Goal: Task Accomplishment & Management: Complete application form

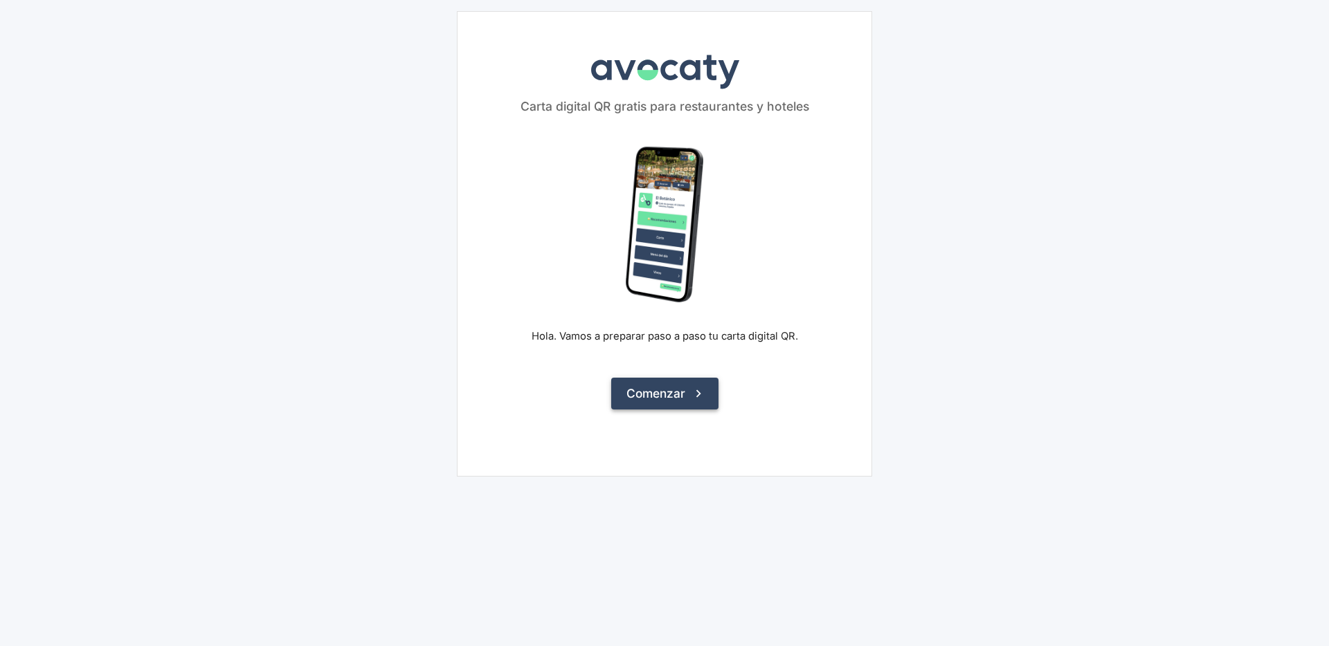
click at [679, 392] on button "Comenzar" at bounding box center [664, 394] width 107 height 32
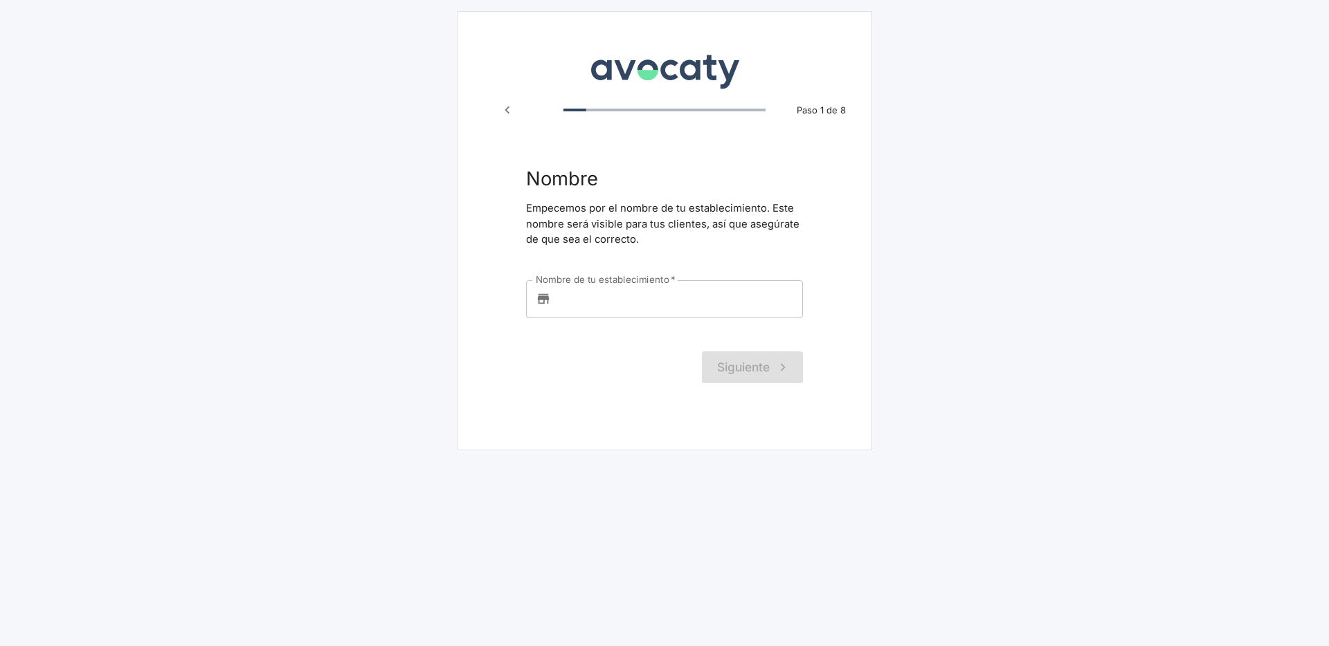
click at [644, 316] on input "Nombre de tu establecimiento   *" at bounding box center [679, 298] width 246 height 37
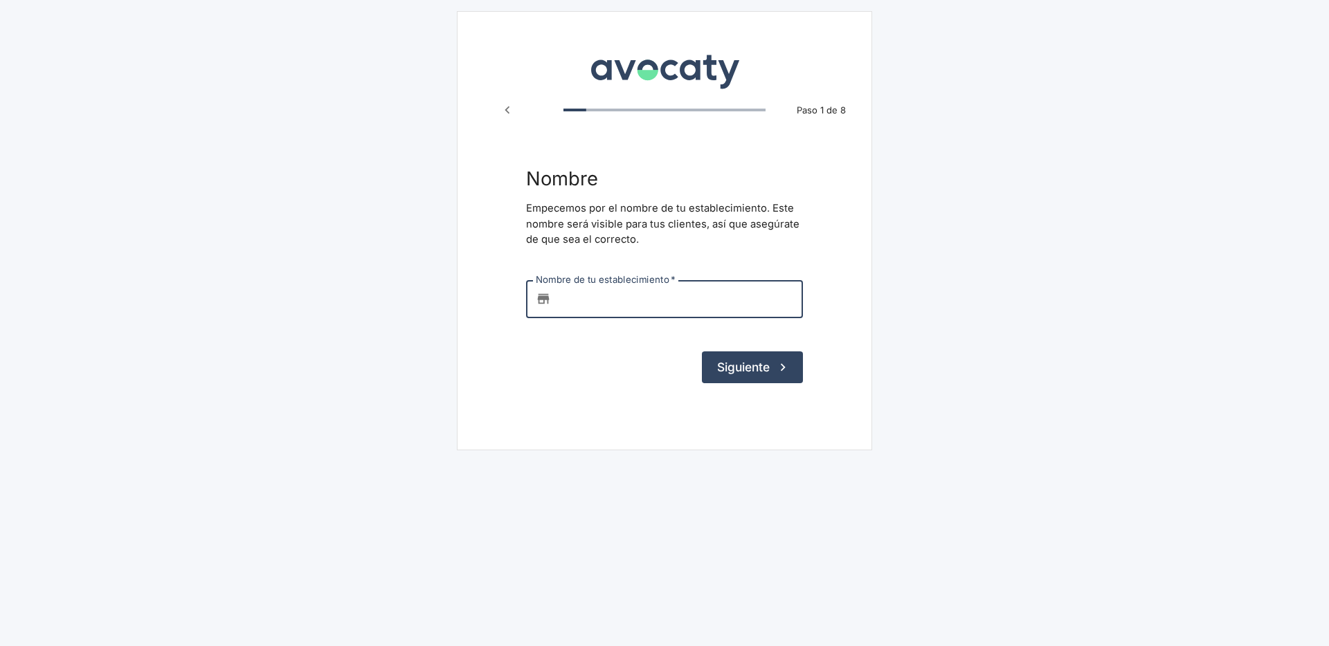
paste input "[EMAIL_ADDRESS][DOMAIN_NAME]"
drag, startPoint x: 675, startPoint y: 302, endPoint x: 590, endPoint y: 303, distance: 85.1
click at [590, 303] on input "[EMAIL_ADDRESS][DOMAIN_NAME]" at bounding box center [679, 298] width 246 height 37
type input "tikahiy"
click at [760, 375] on button "Siguiente" at bounding box center [752, 368] width 101 height 32
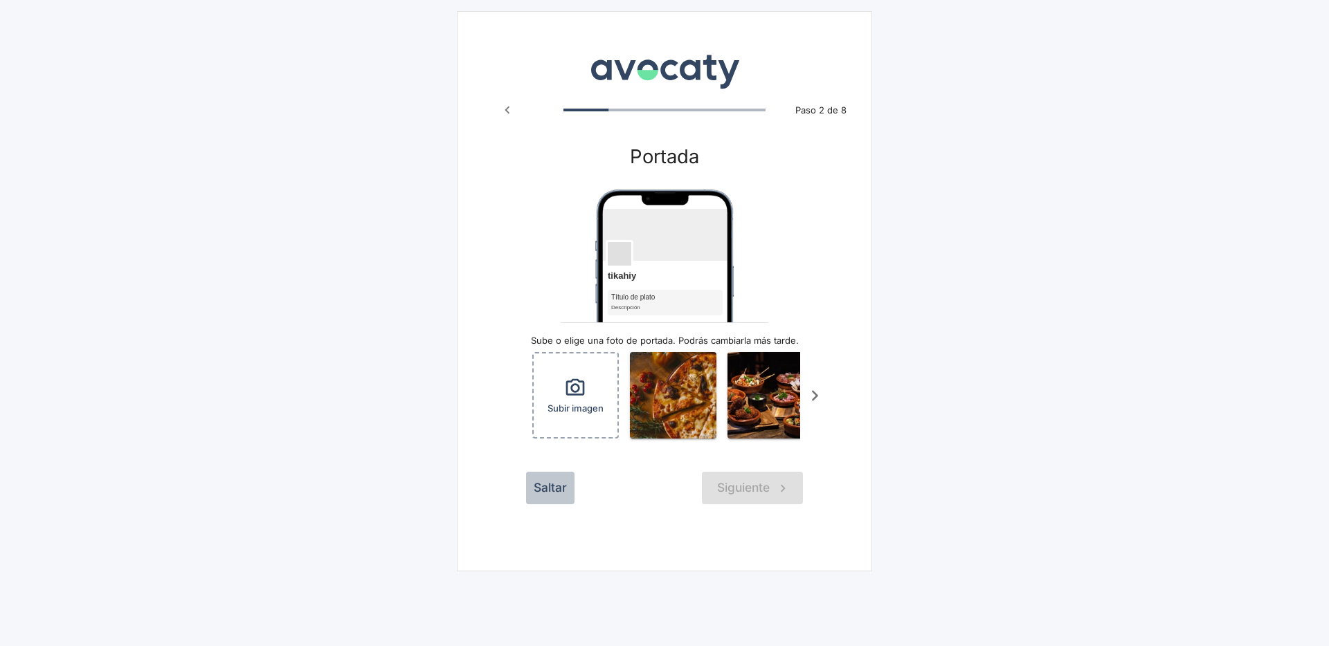
click at [557, 491] on button "Saltar" at bounding box center [550, 488] width 48 height 32
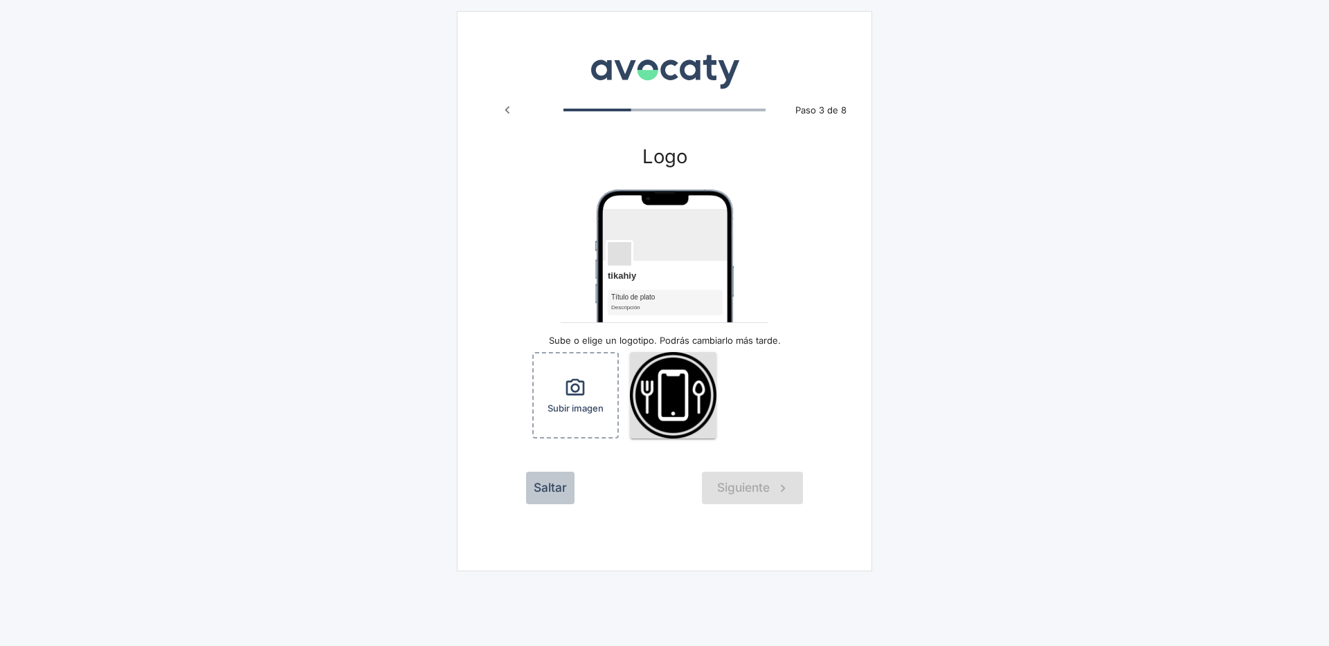
click at [550, 487] on button "Saltar" at bounding box center [550, 488] width 48 height 32
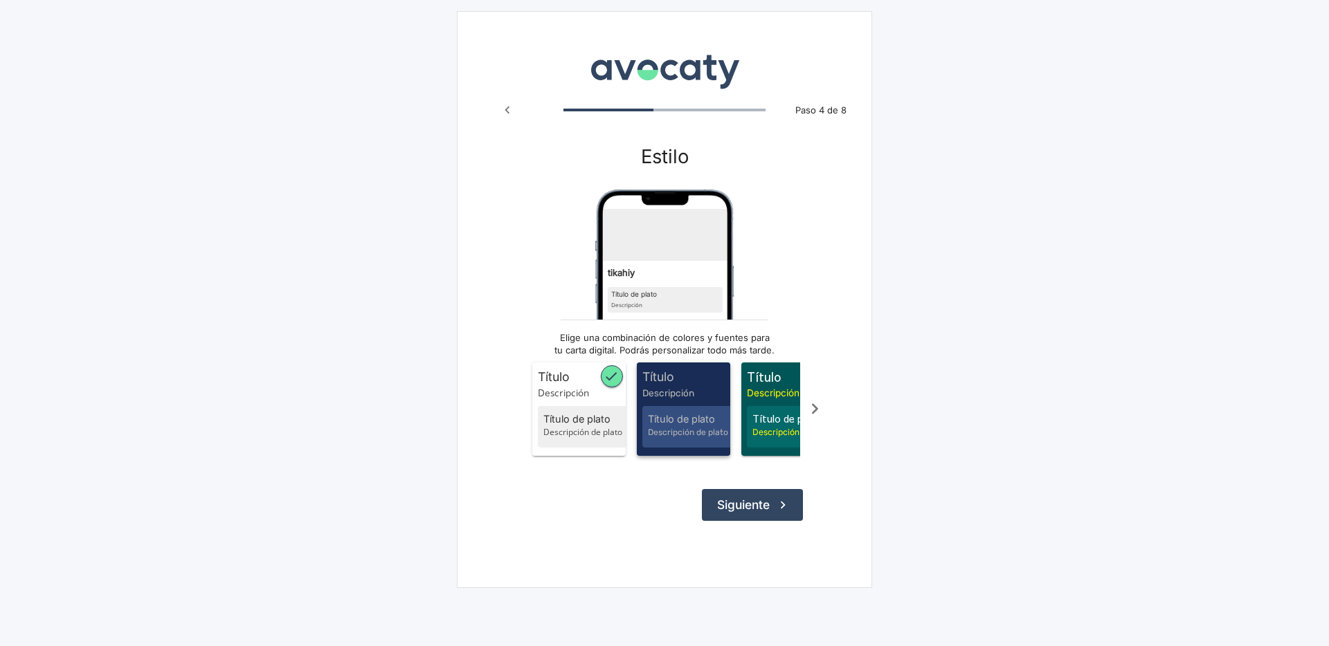
click at [699, 416] on span "Título de plato" at bounding box center [691, 419] width 86 height 15
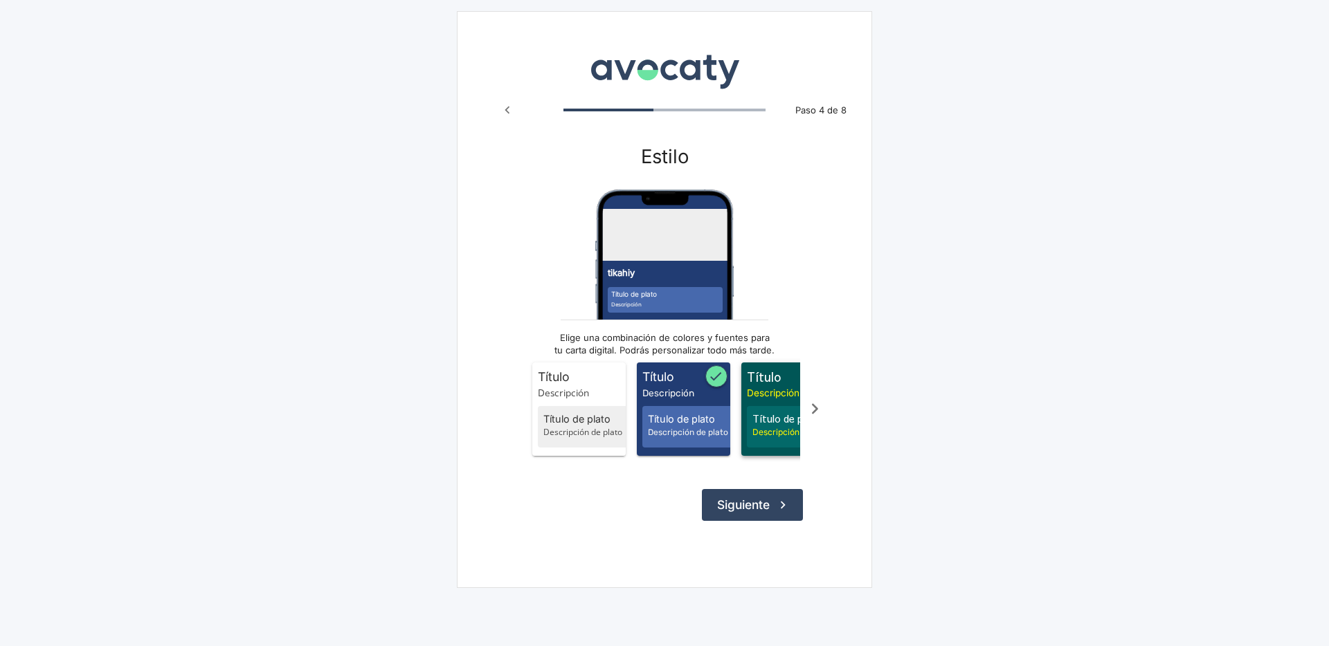
drag, startPoint x: 770, startPoint y: 415, endPoint x: 700, endPoint y: 415, distance: 69.9
click at [770, 415] on span "Título de plato" at bounding box center [795, 419] width 86 height 15
click at [574, 414] on span "Título de plato" at bounding box center [586, 419] width 86 height 15
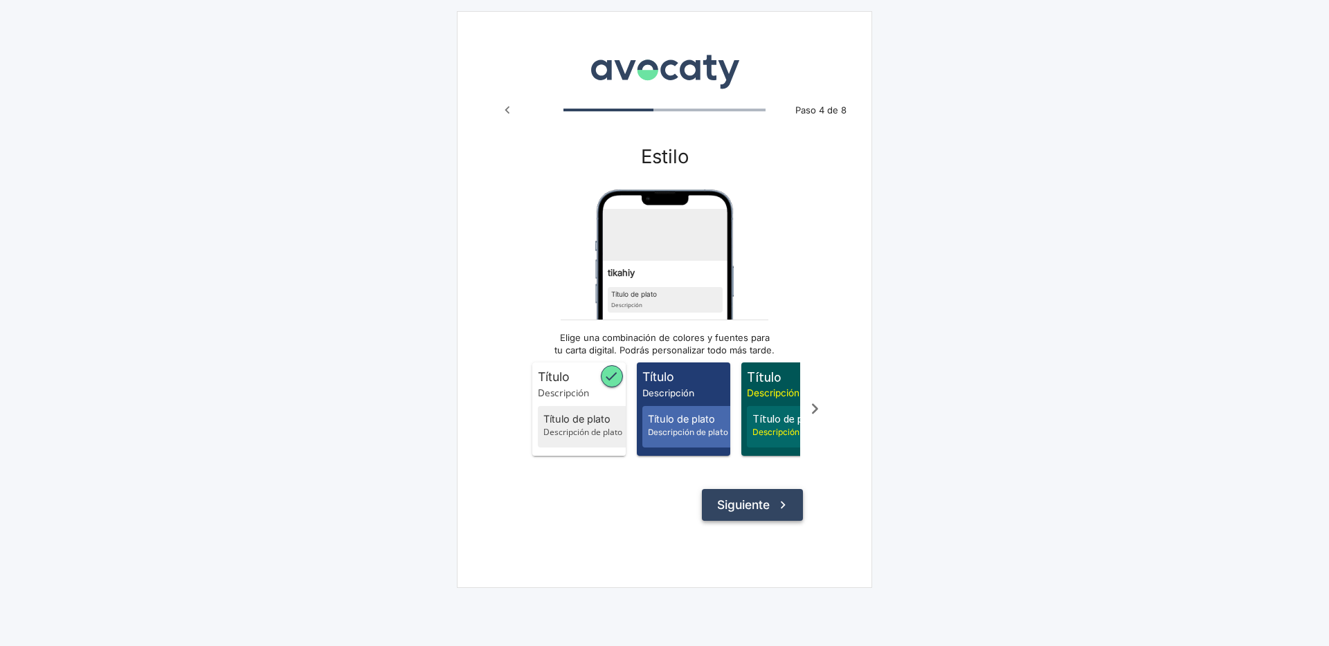
click at [741, 516] on button "Siguiente" at bounding box center [752, 505] width 101 height 32
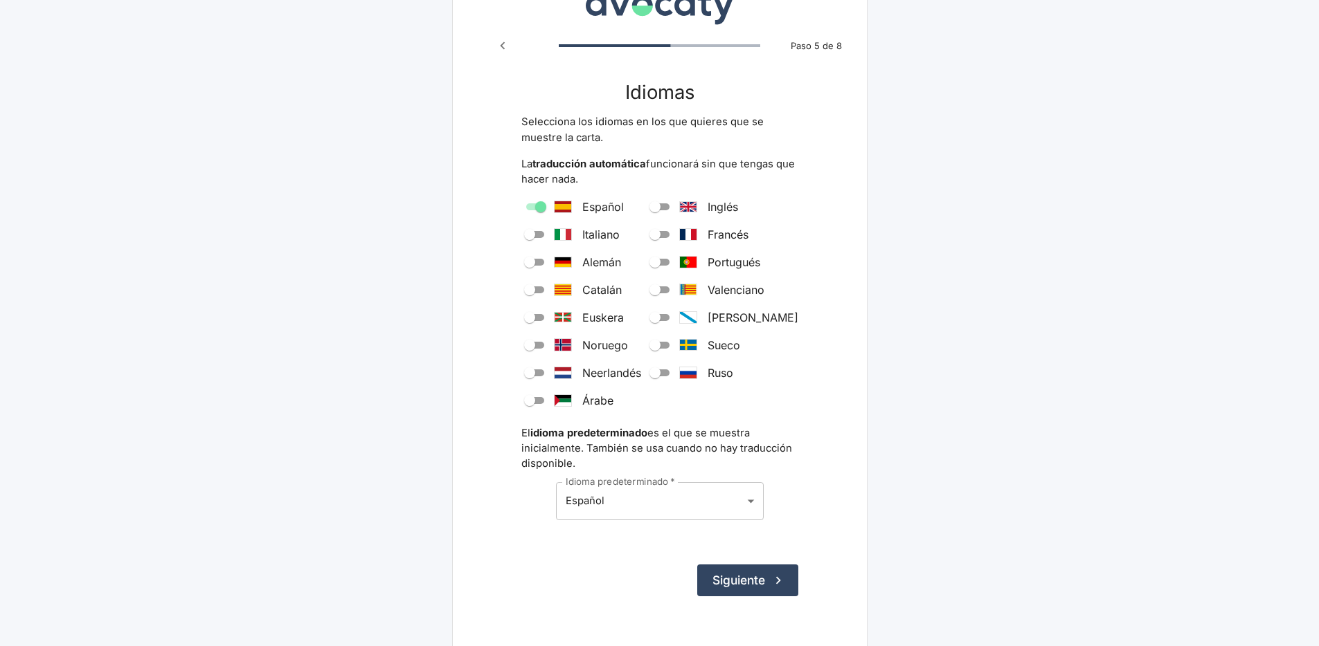
scroll to position [93, 0]
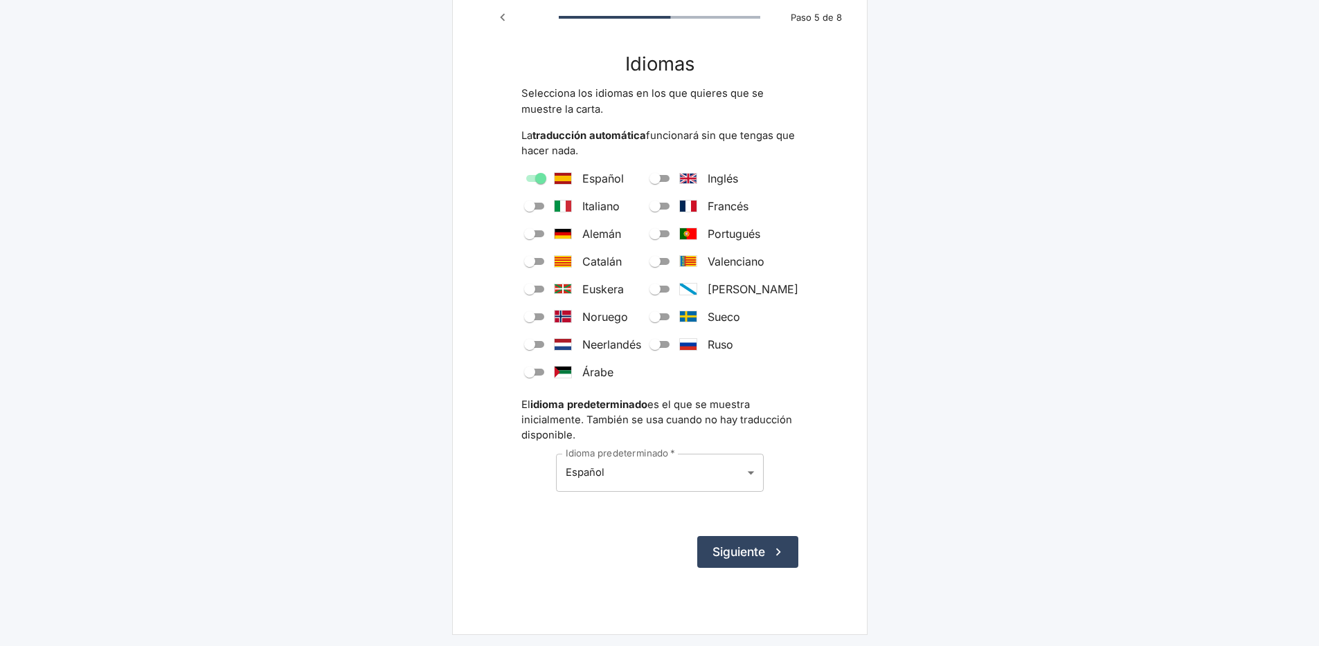
click at [676, 180] on input "Inglés" at bounding box center [655, 178] width 50 height 17
checkbox input "true"
click at [760, 552] on button "Siguiente" at bounding box center [747, 552] width 101 height 32
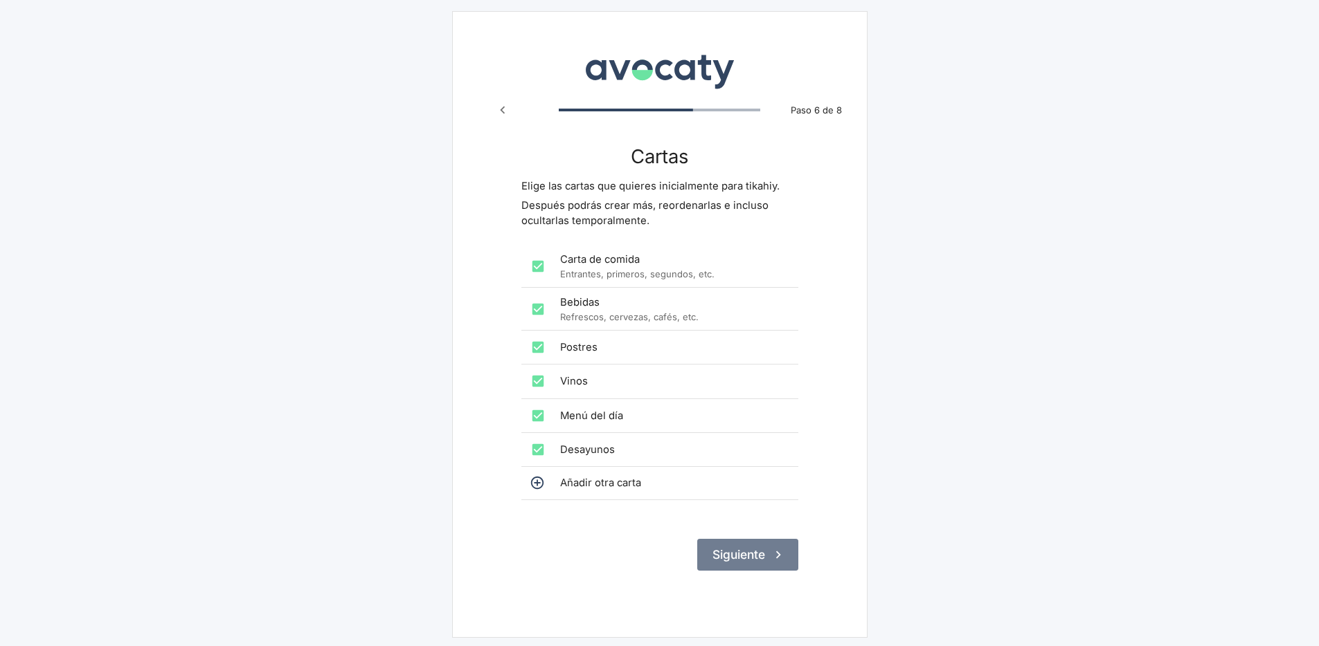
drag, startPoint x: 730, startPoint y: 554, endPoint x: 750, endPoint y: 544, distance: 21.7
click at [731, 554] on button "Siguiente" at bounding box center [747, 555] width 101 height 32
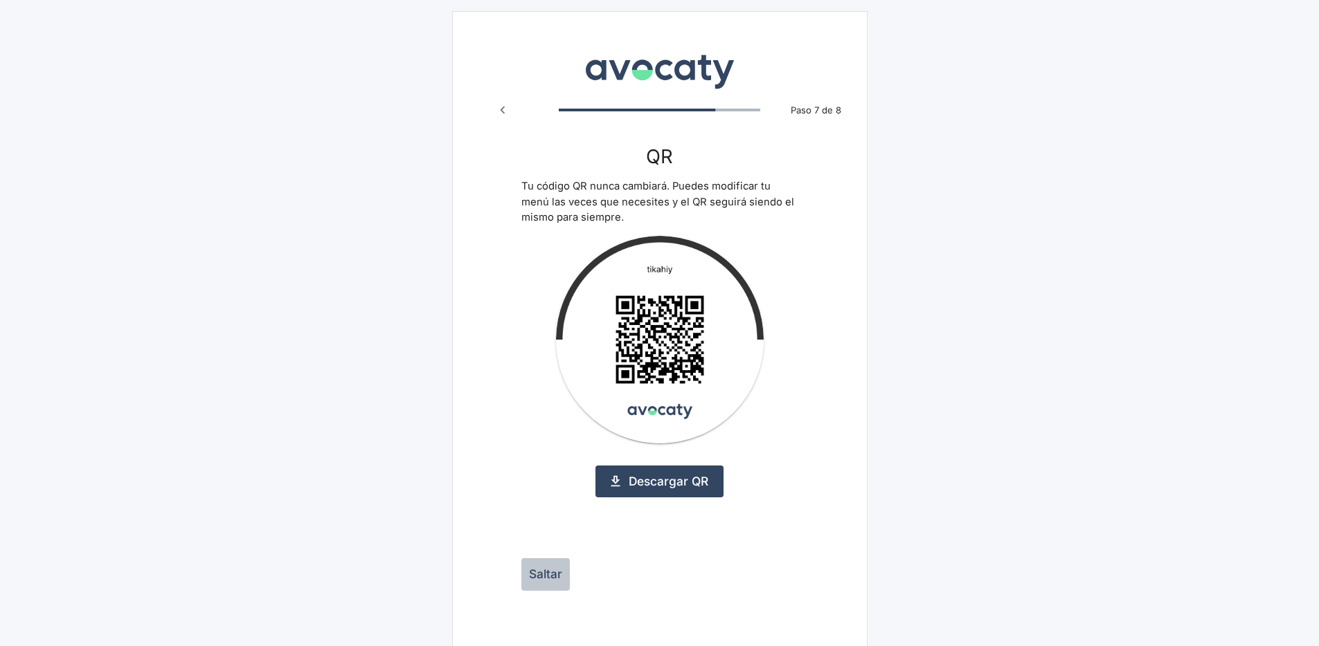
click at [545, 572] on button "Saltar" at bounding box center [545, 575] width 48 height 32
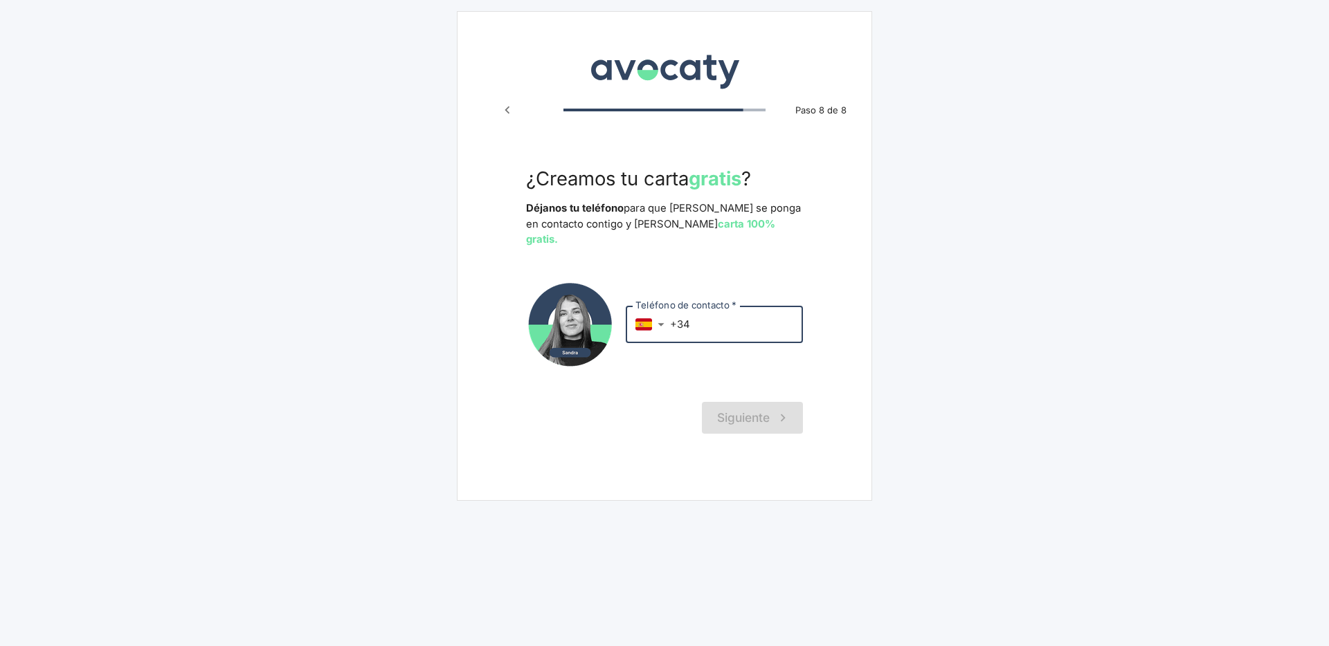
click at [775, 325] on input "+34" at bounding box center [736, 324] width 133 height 37
type input "[PHONE_NUMBER]"
click at [772, 409] on button "Siguiente" at bounding box center [752, 418] width 101 height 32
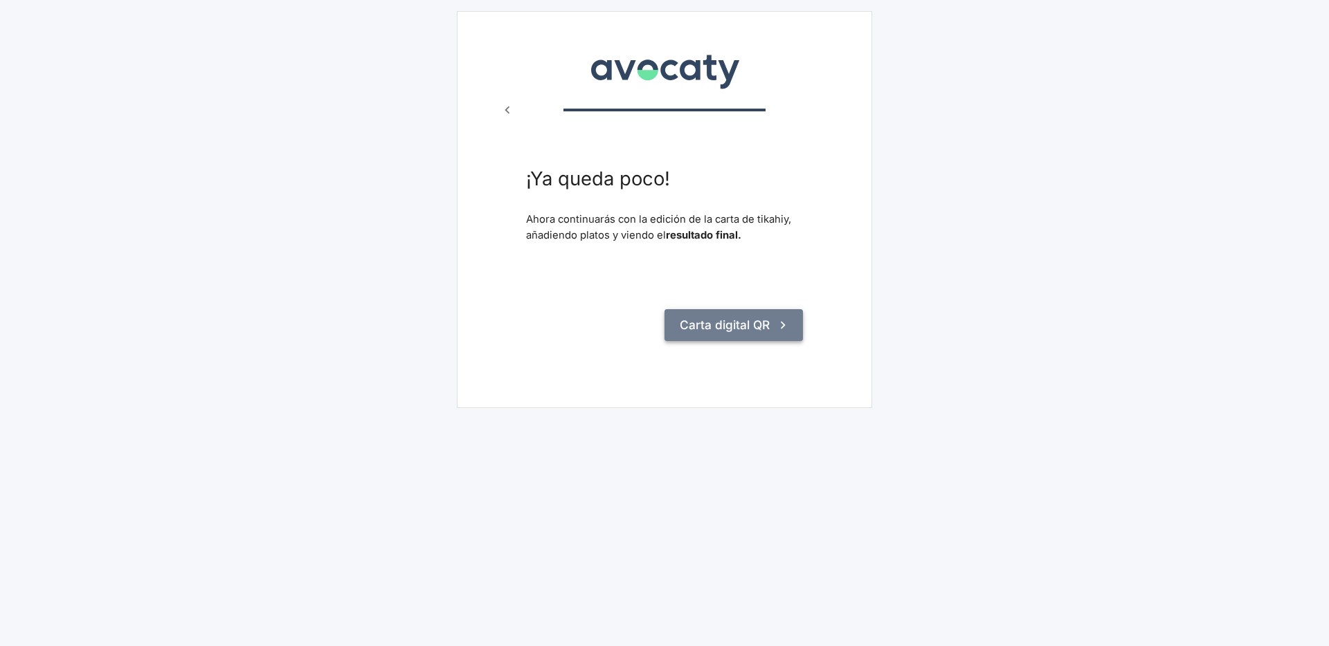
click at [786, 329] on icon "submit" at bounding box center [782, 325] width 15 height 15
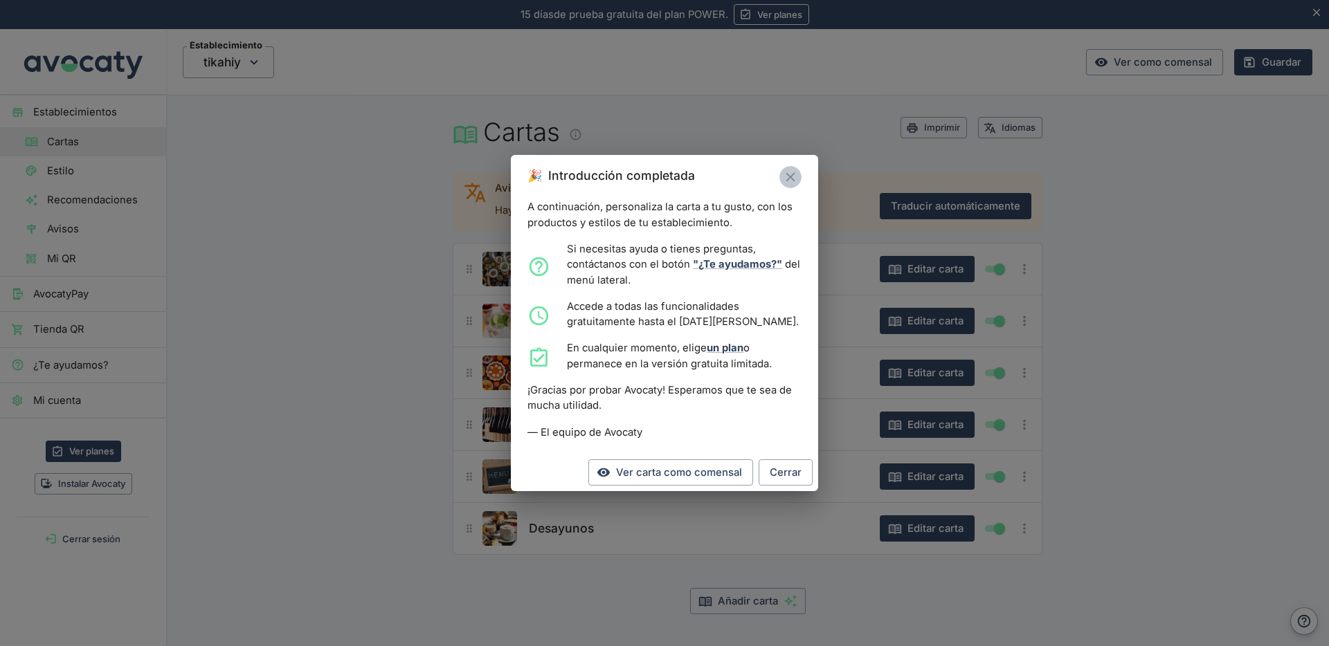
click at [788, 174] on icon "Cerrar" at bounding box center [790, 177] width 15 height 15
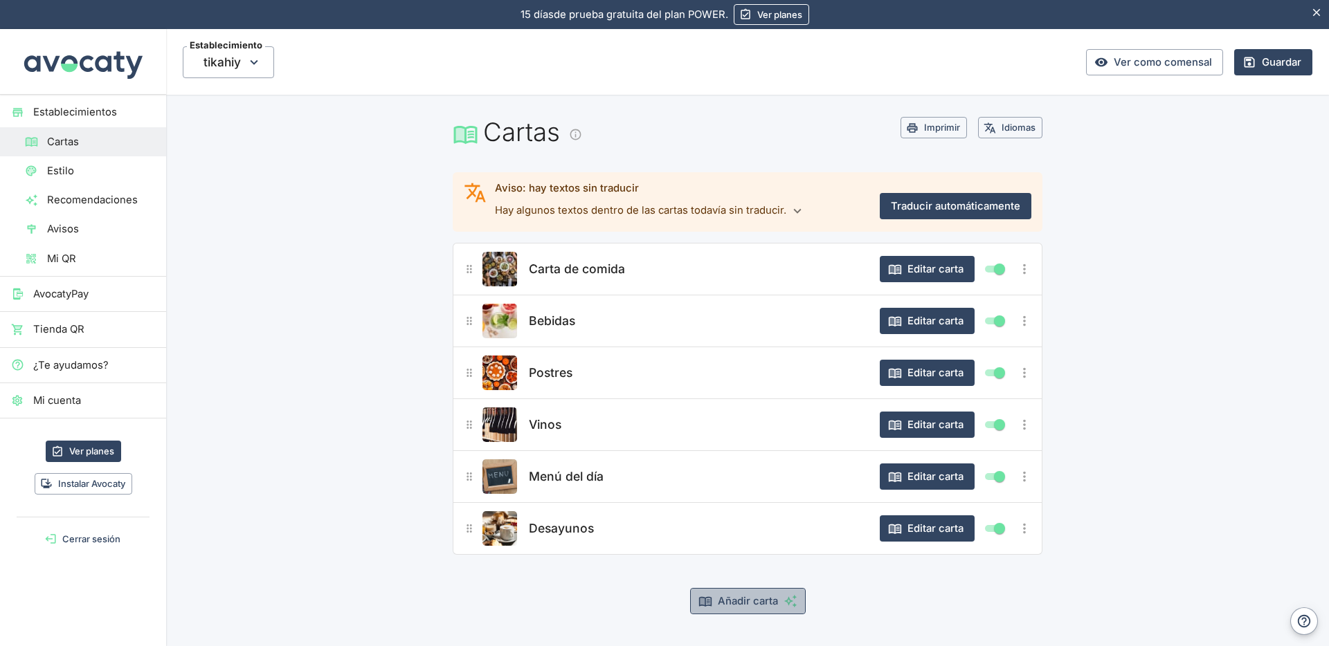
click at [752, 601] on button "Añadir carta" at bounding box center [748, 601] width 116 height 26
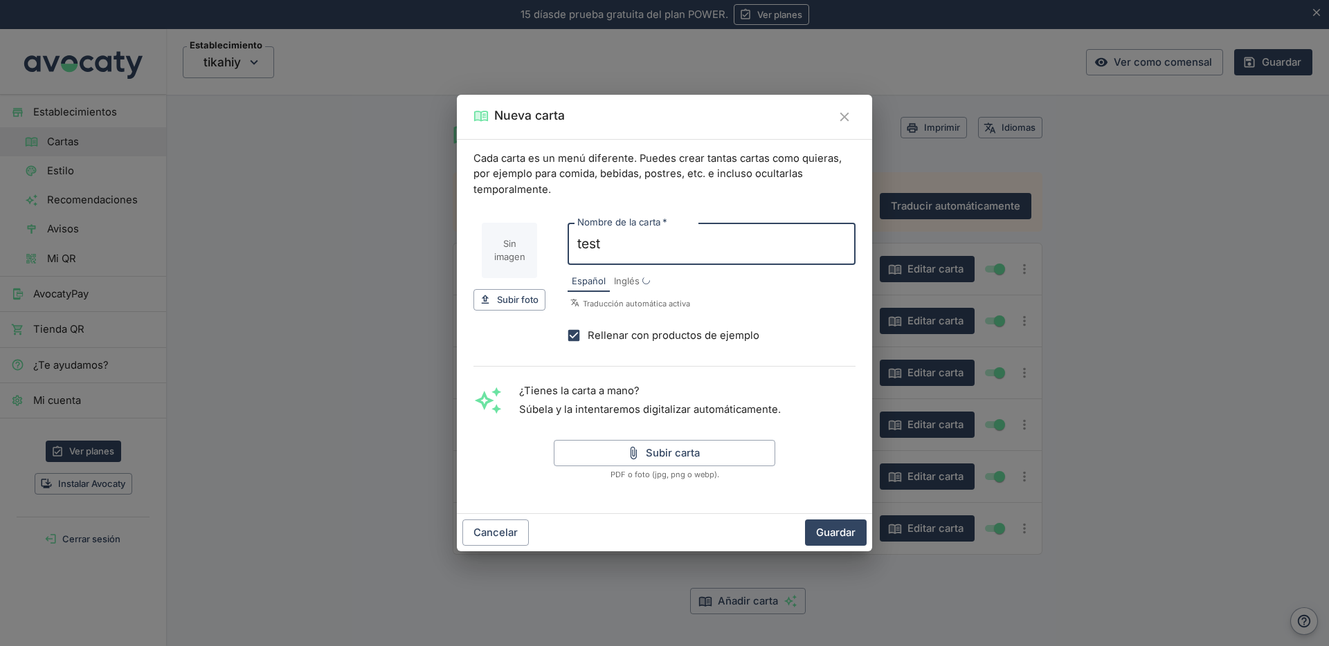
type input "test"
click at [752, 287] on div "Español Inglés" at bounding box center [712, 282] width 288 height 22
click at [686, 451] on button "Subir carta" at bounding box center [664, 453] width 221 height 26
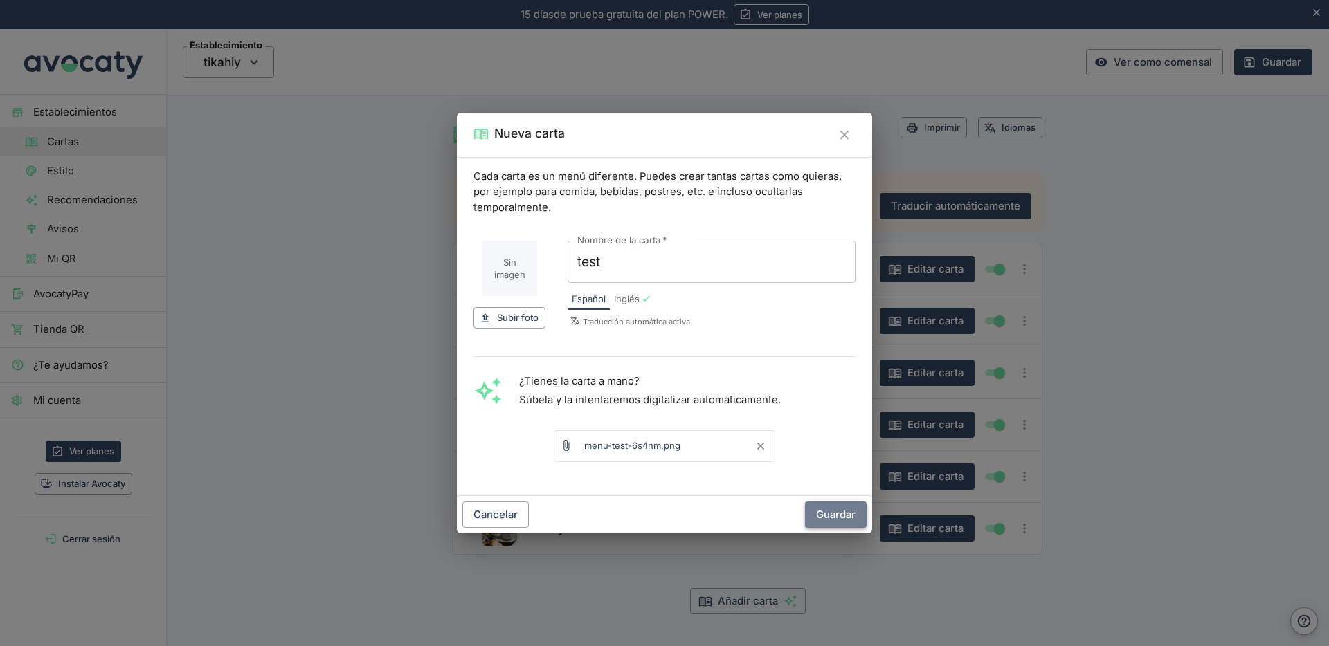
click at [836, 510] on button "Guardar" at bounding box center [836, 515] width 62 height 26
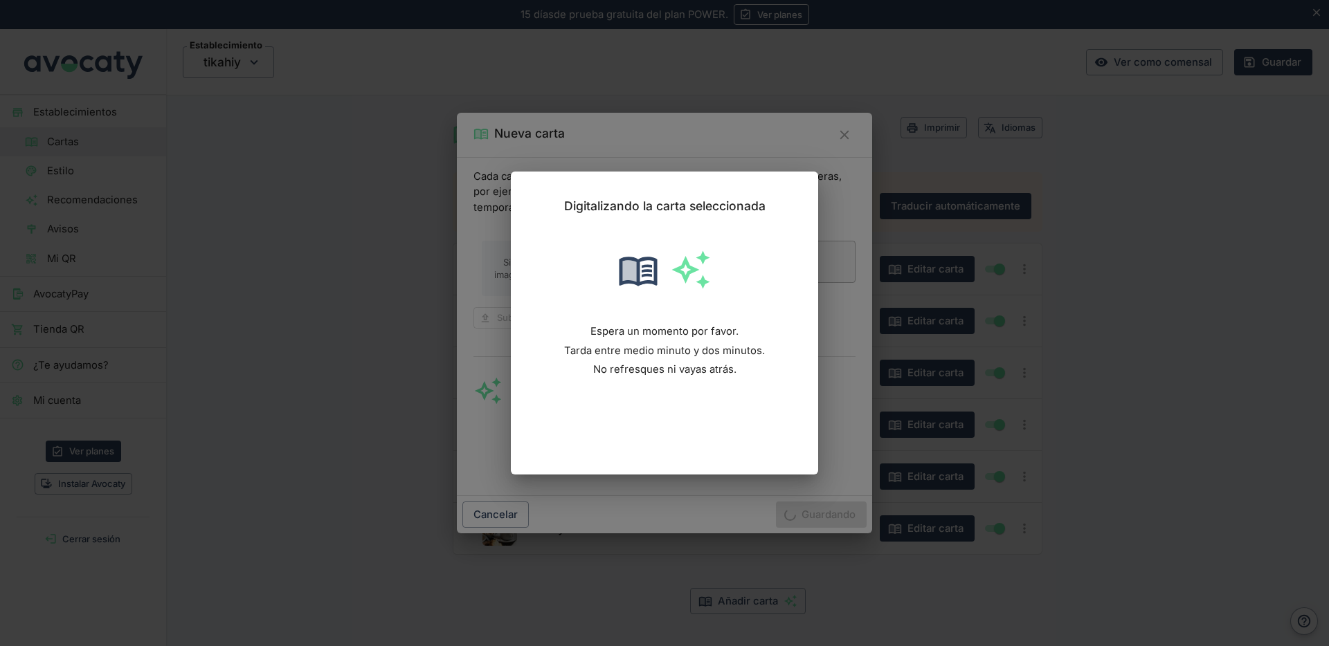
click at [1114, 260] on div "Digitalizando la carta seleccionada Espera un momento por favor. Tarda entre me…" at bounding box center [664, 323] width 1329 height 646
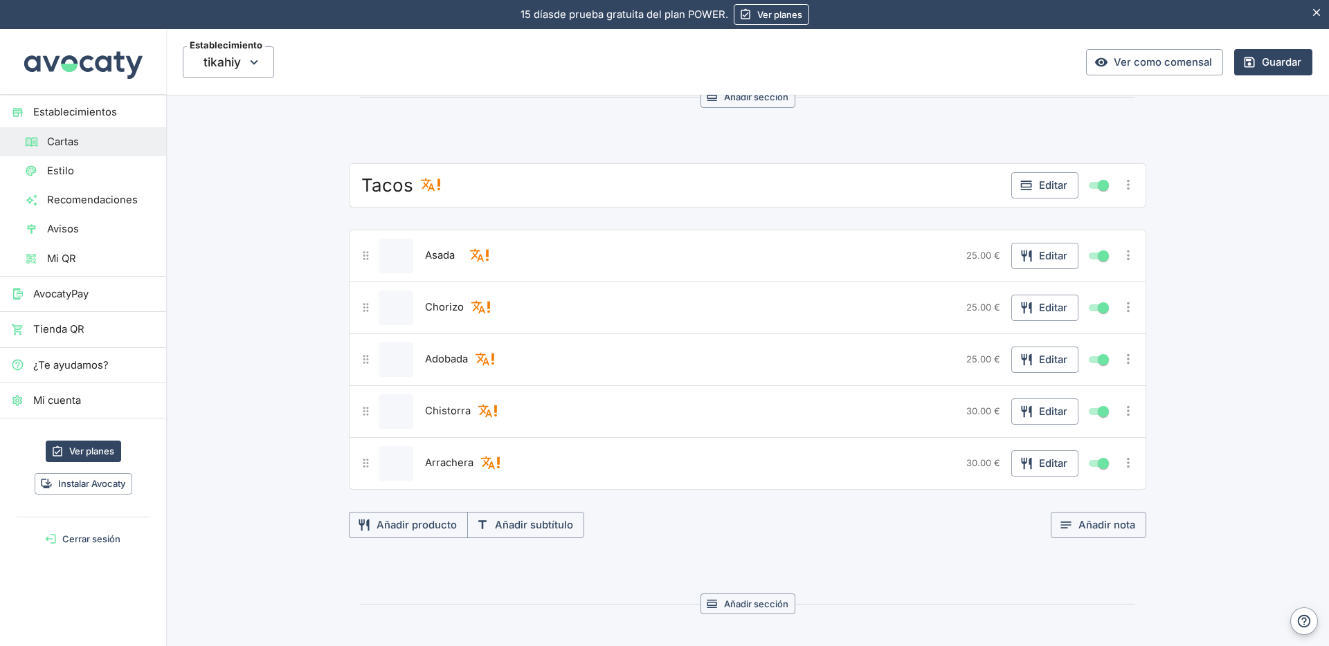
scroll to position [1014, 0]
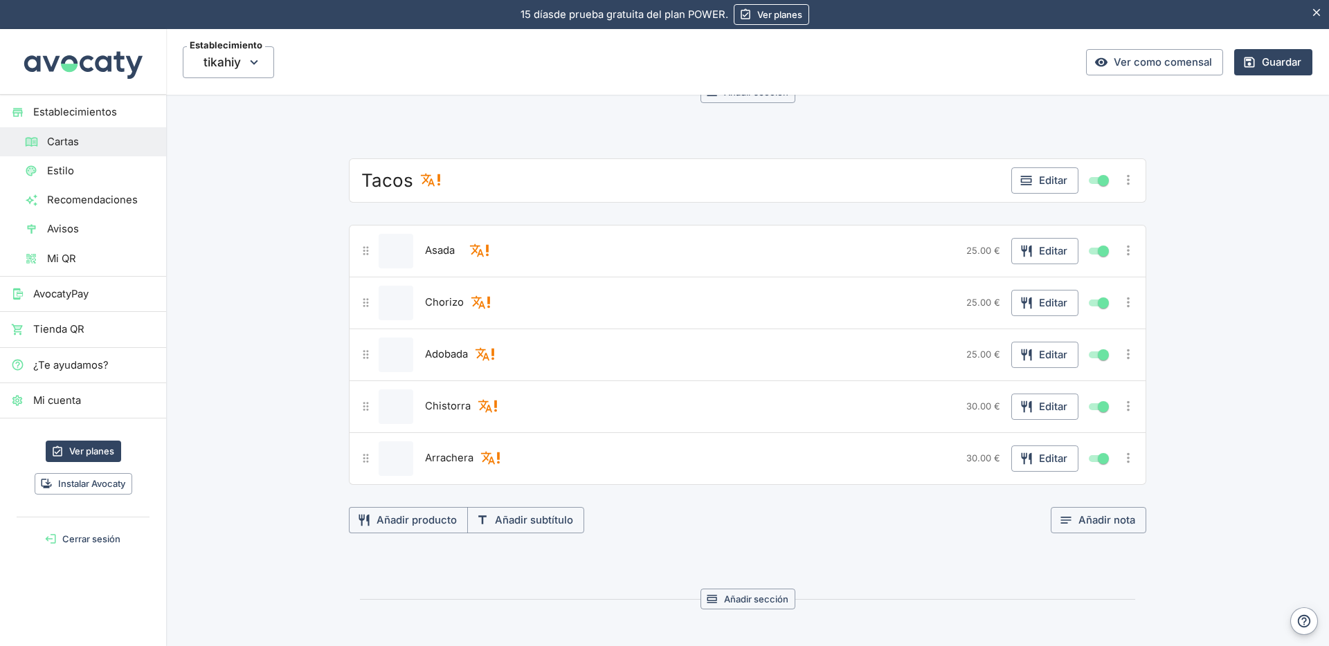
click at [735, 329] on div "Adobada 25.00 € Editar" at bounding box center [747, 355] width 797 height 53
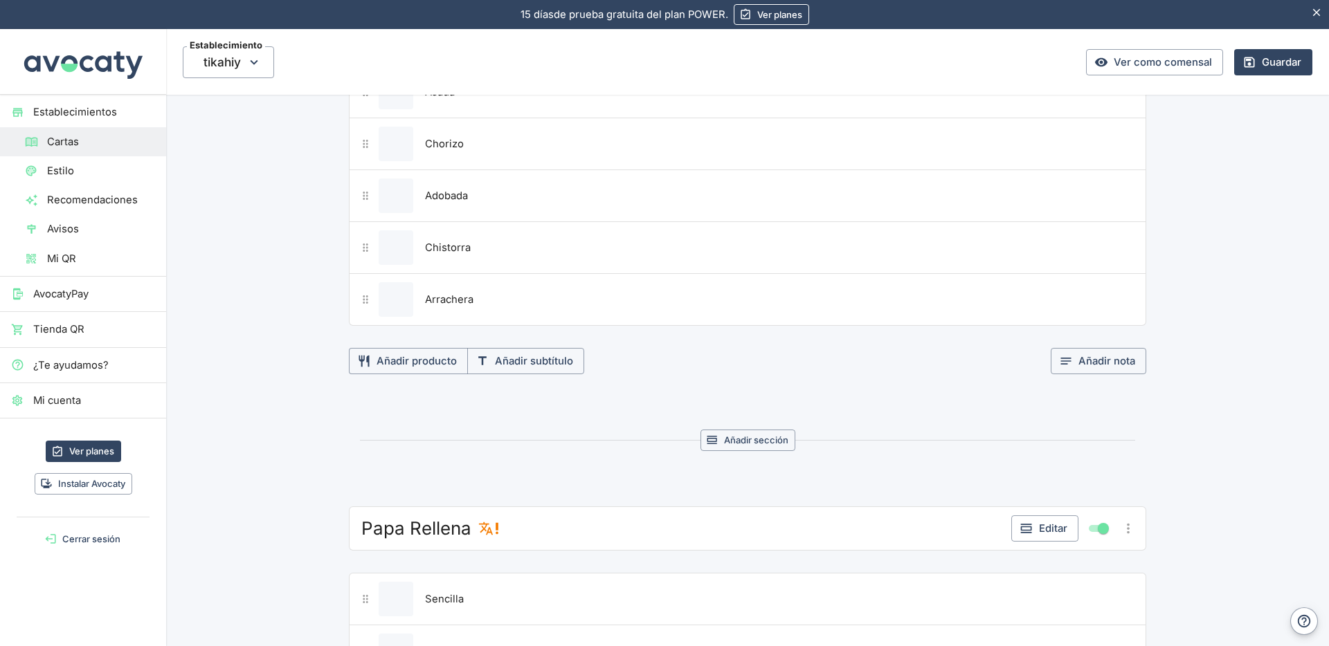
scroll to position [0, 0]
